Goal: Information Seeking & Learning: Check status

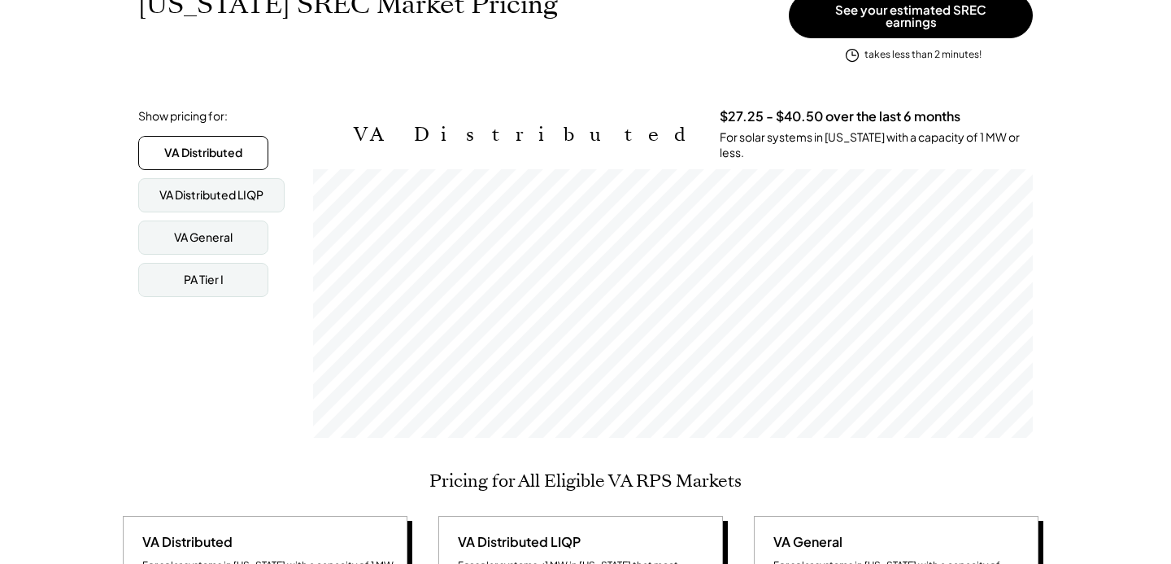
scroll to position [168, 0]
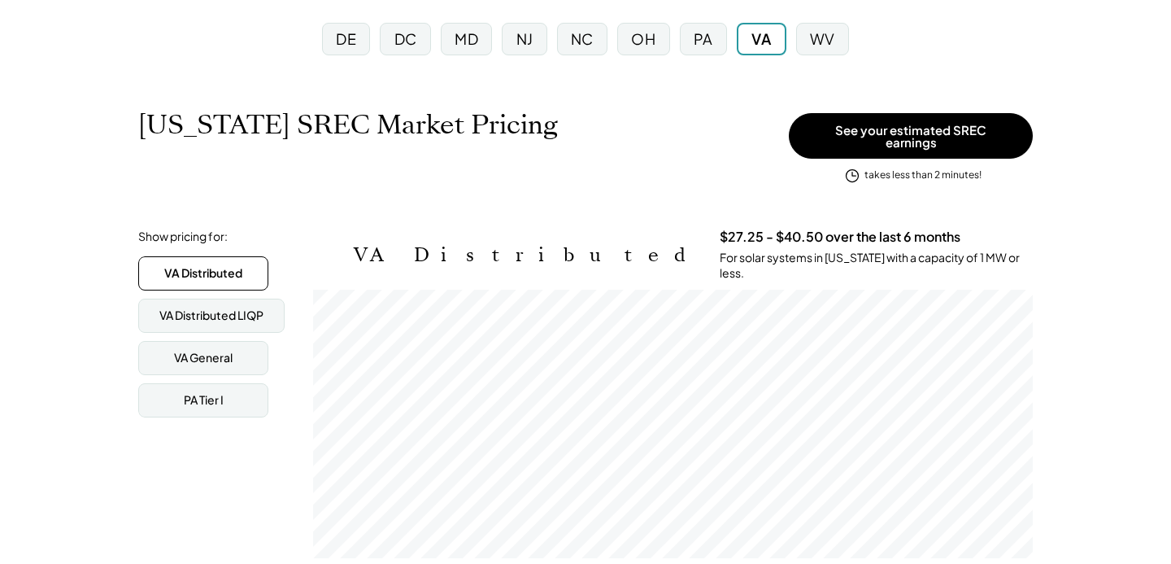
click at [398, 34] on div "DC" at bounding box center [405, 38] width 23 height 20
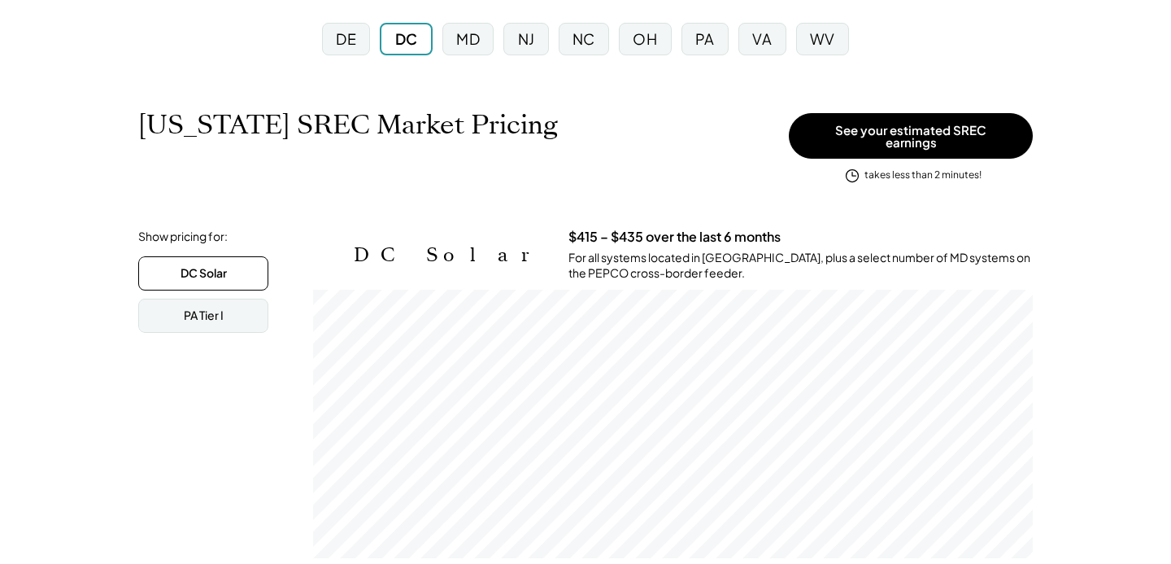
scroll to position [268, 720]
click at [762, 42] on div "VA" at bounding box center [762, 38] width 20 height 20
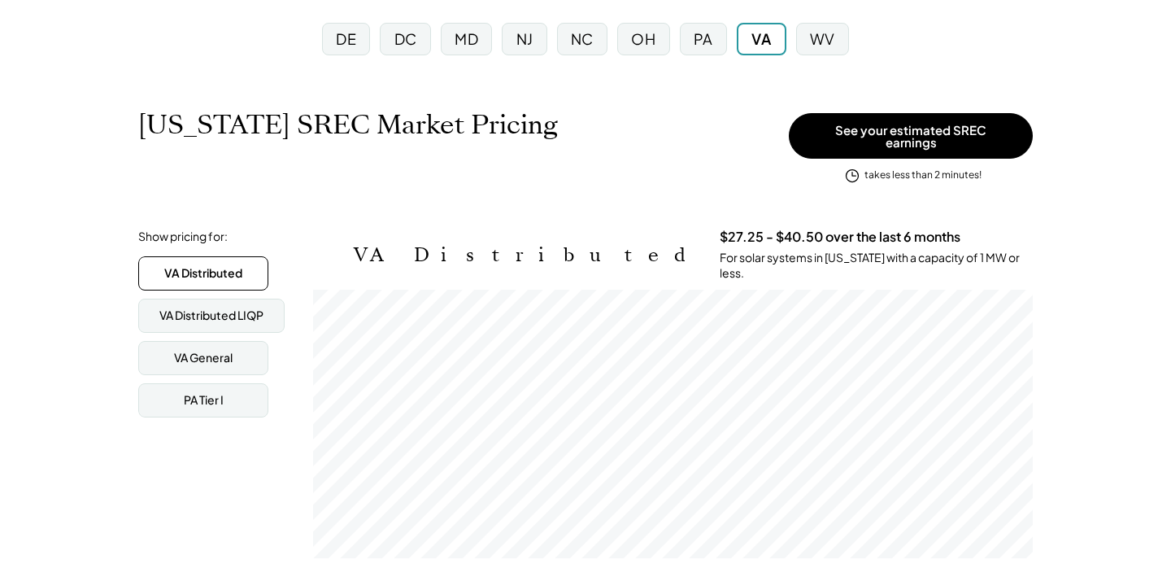
scroll to position [268, 720]
click at [412, 36] on div "DC" at bounding box center [405, 38] width 23 height 20
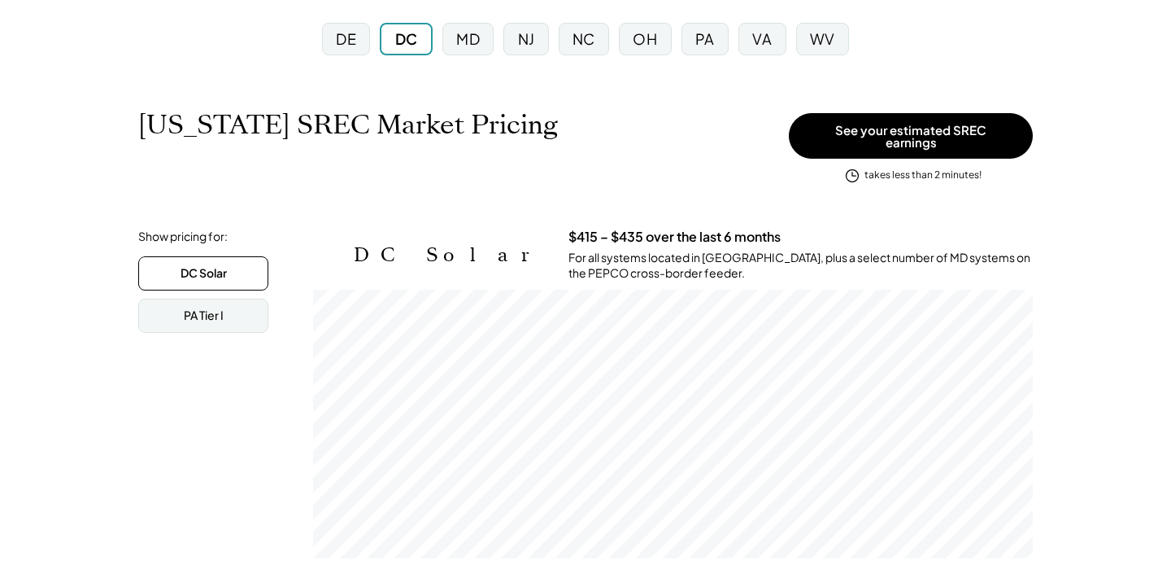
scroll to position [268, 720]
click at [766, 48] on div "VA" at bounding box center [762, 38] width 20 height 20
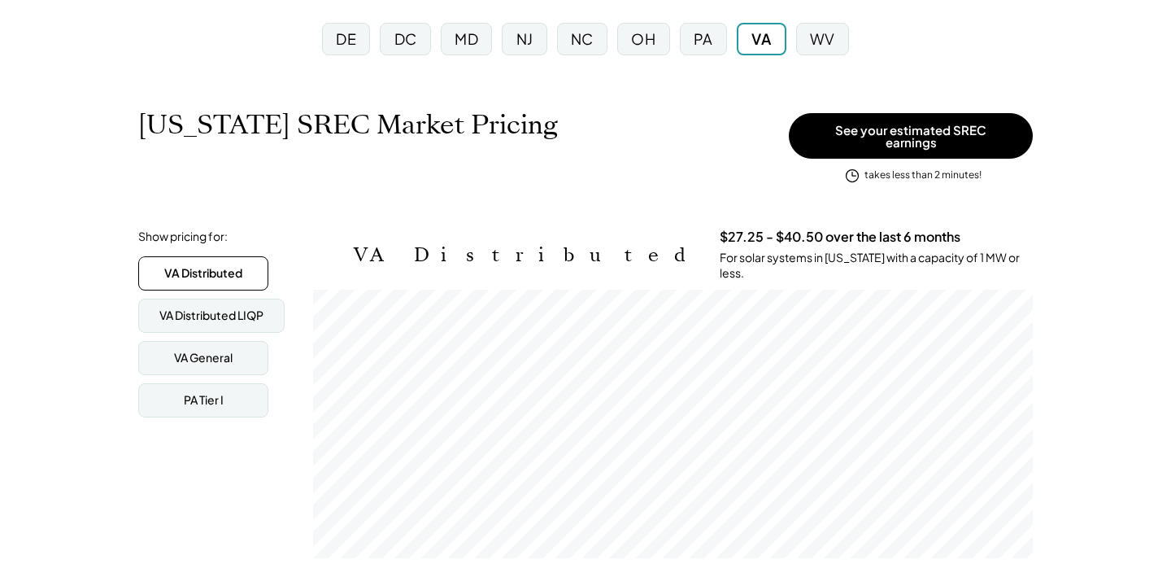
scroll to position [268, 720]
click at [415, 46] on div "DC" at bounding box center [405, 38] width 23 height 20
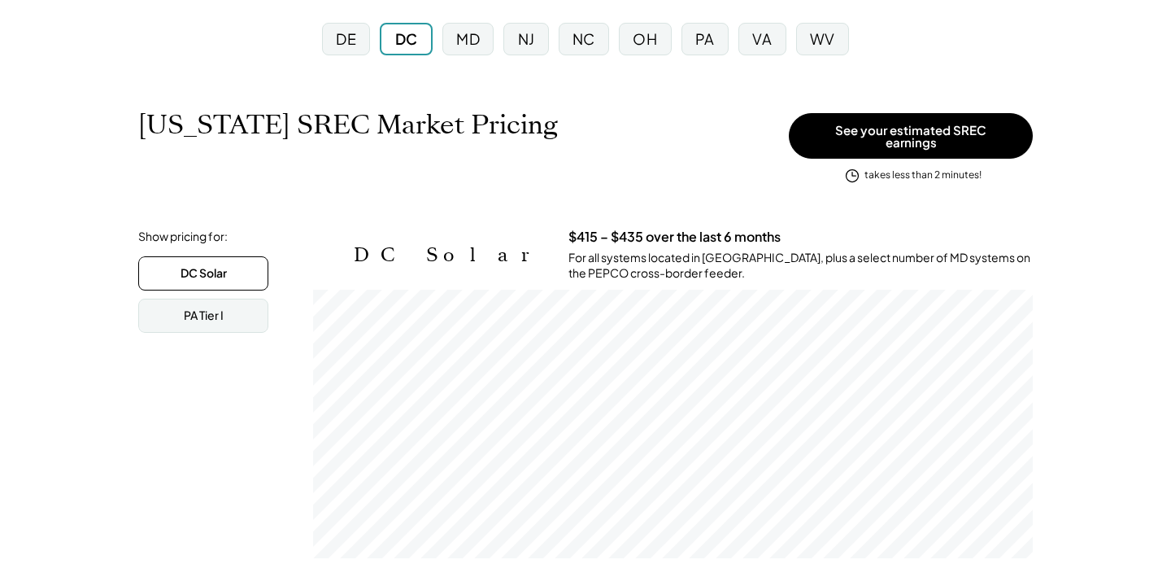
scroll to position [268, 720]
